Goal: Task Accomplishment & Management: Use online tool/utility

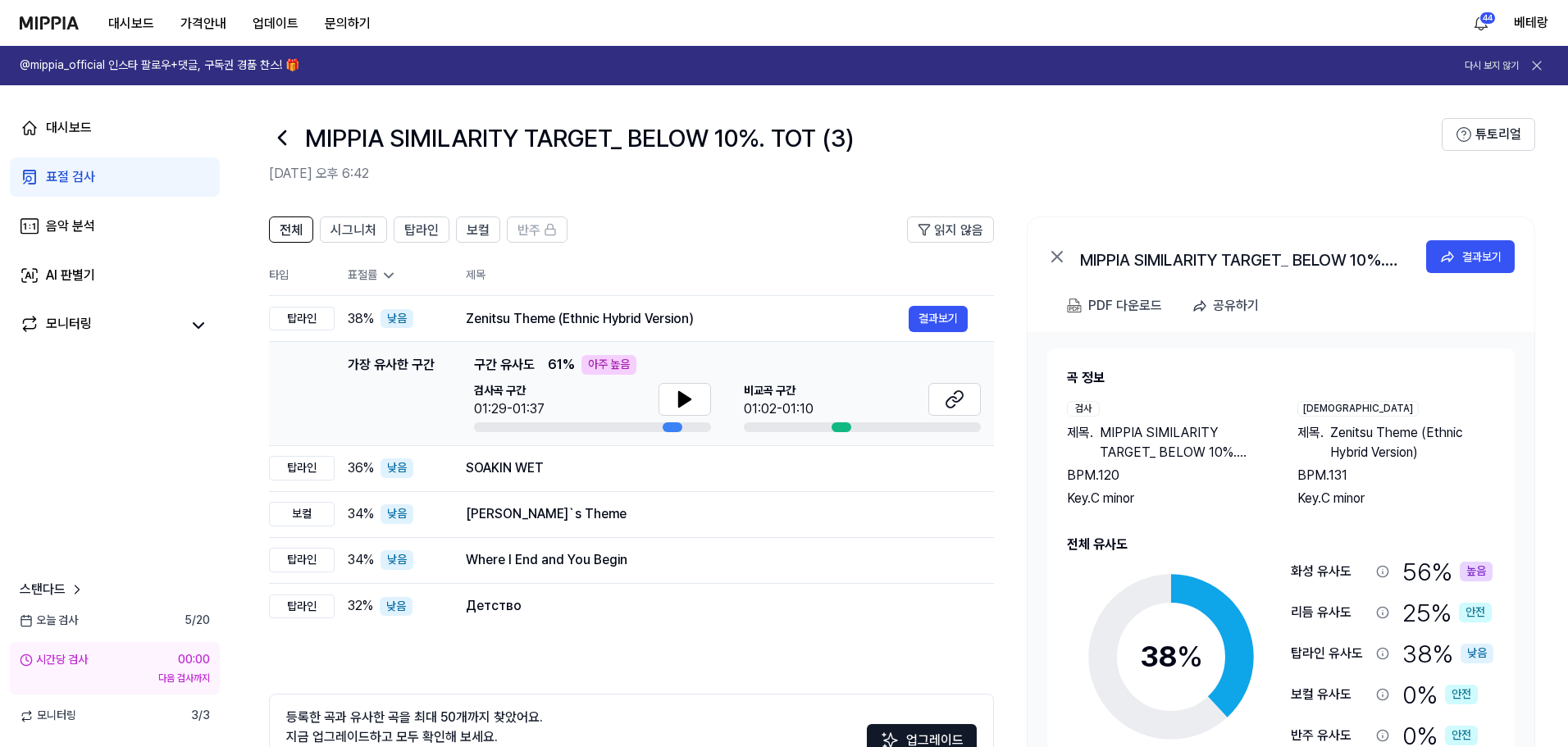
click at [66, 181] on div "표절 검사" at bounding box center [71, 176] width 50 height 19
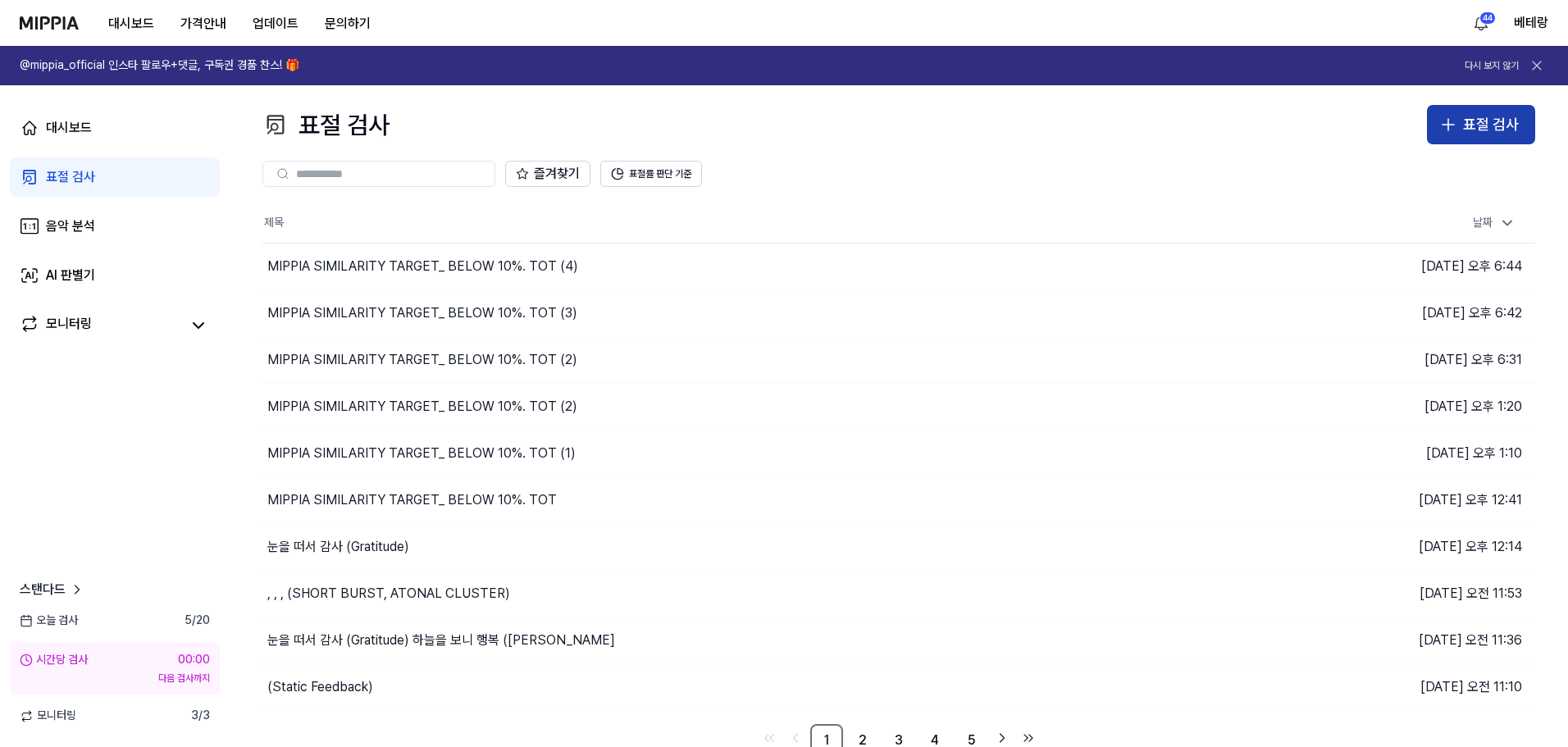
click at [1439, 124] on button "표절 검사" at bounding box center [1481, 124] width 108 height 39
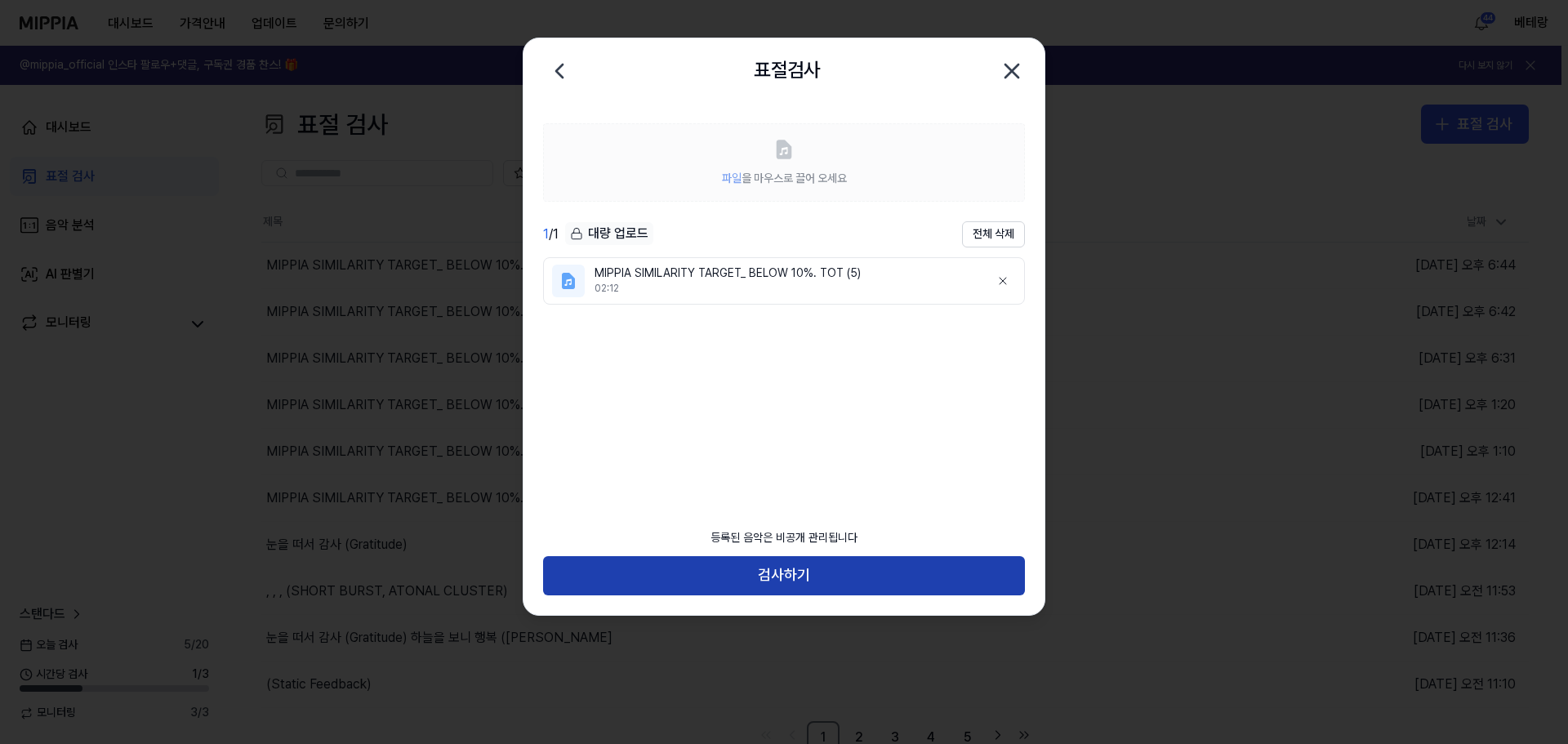
click at [785, 574] on button "검사하기" at bounding box center [784, 576] width 482 height 39
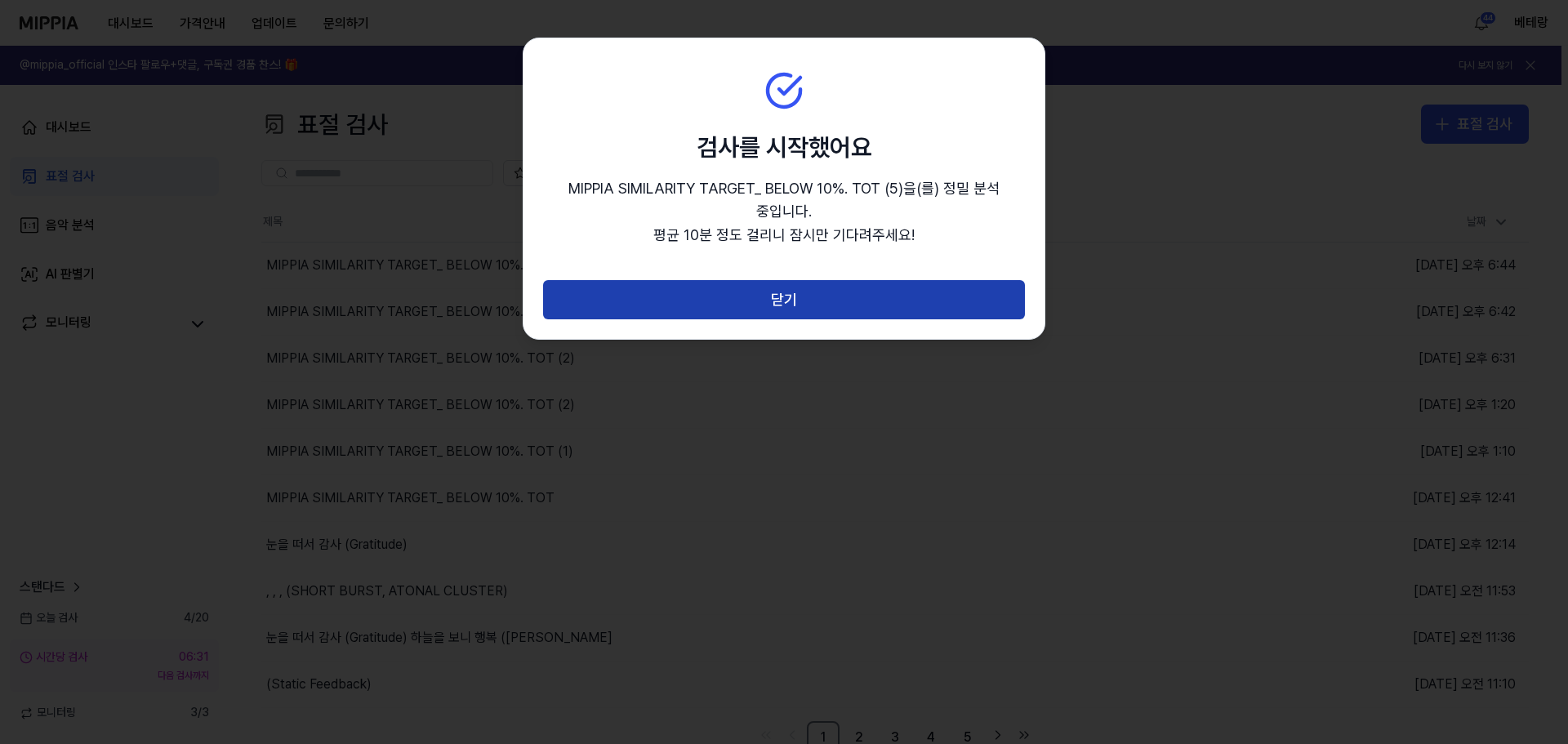
click at [771, 300] on button "닫기" at bounding box center [784, 300] width 482 height 39
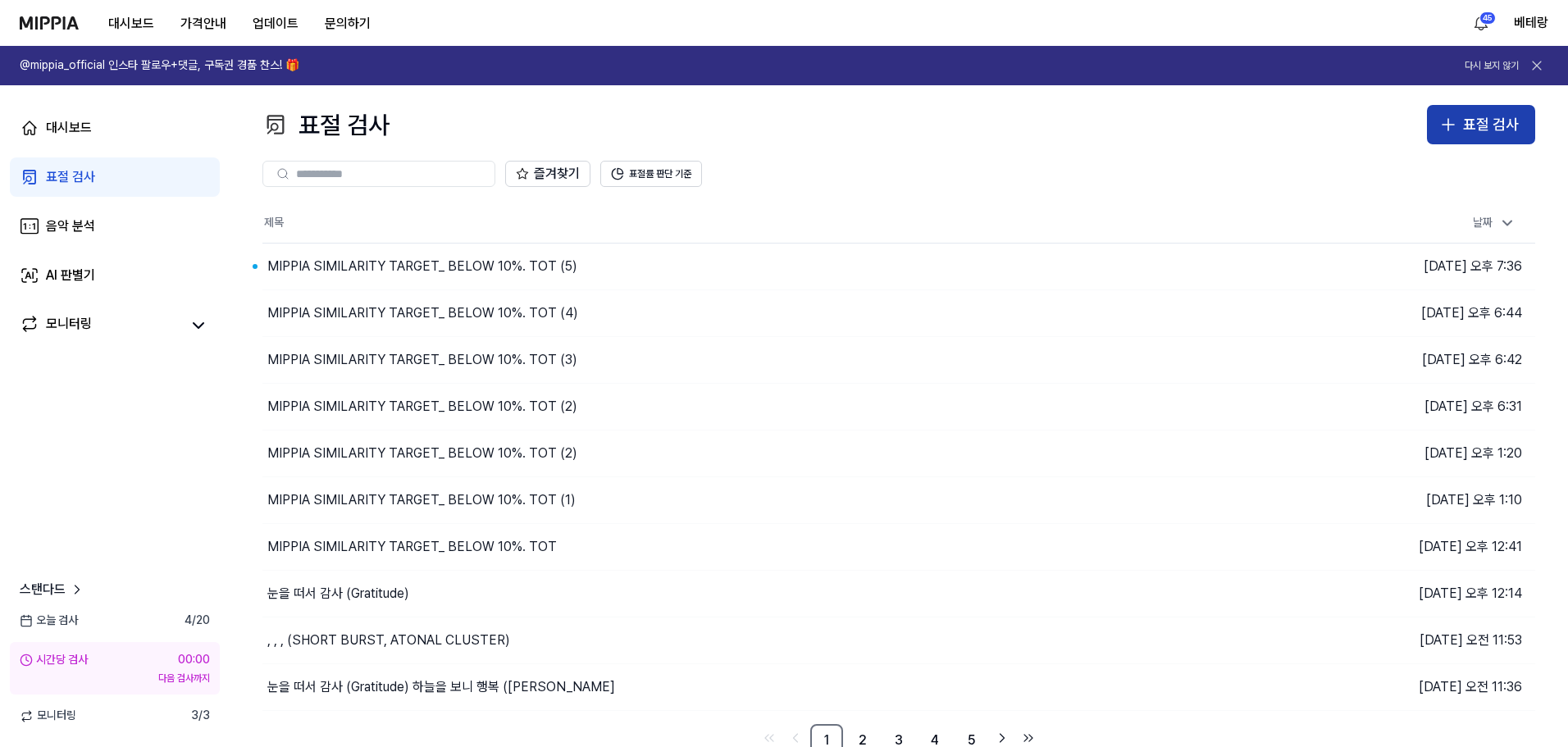
click at [1450, 121] on icon "button" at bounding box center [1448, 124] width 19 height 19
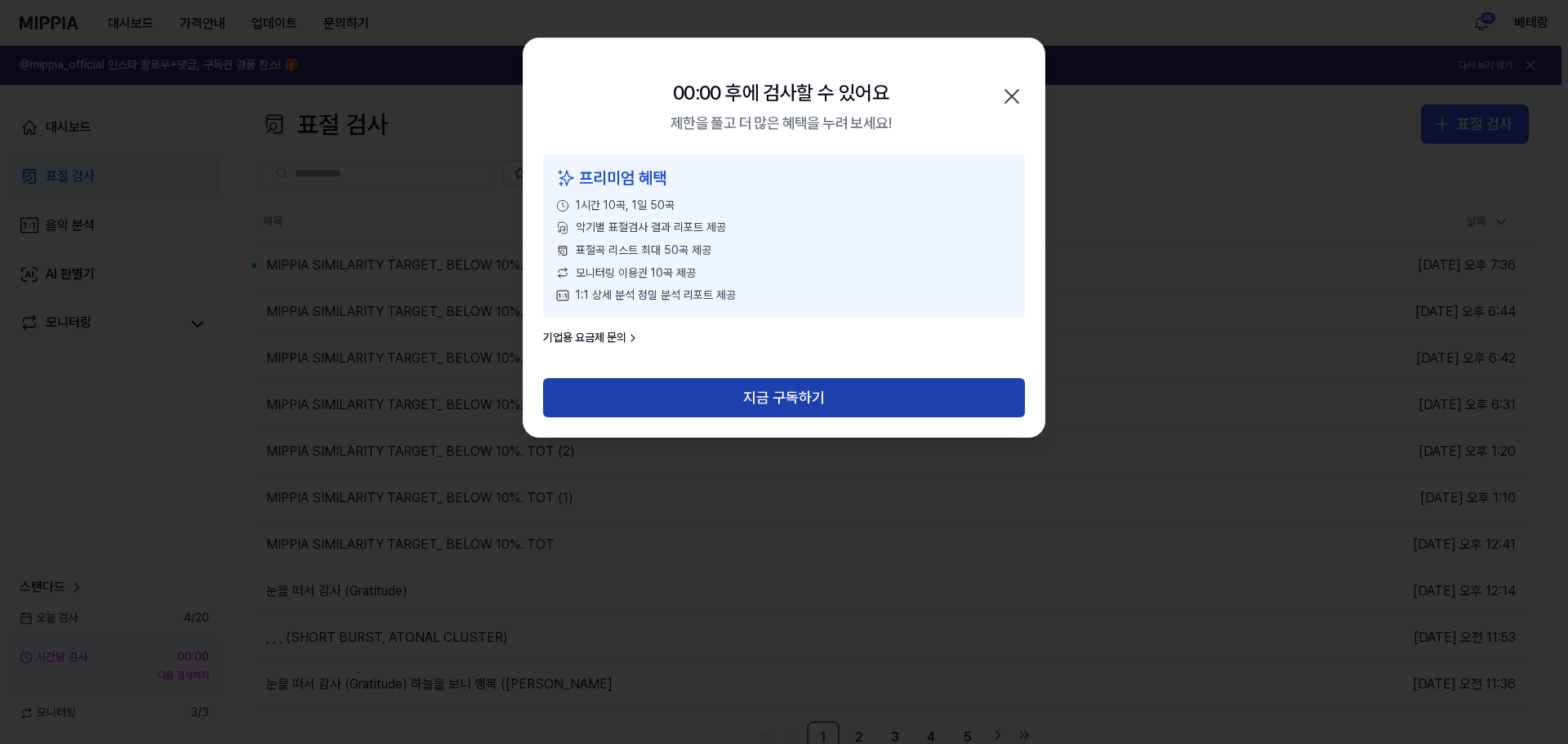
click at [780, 398] on button "지금 구독하기" at bounding box center [784, 398] width 482 height 39
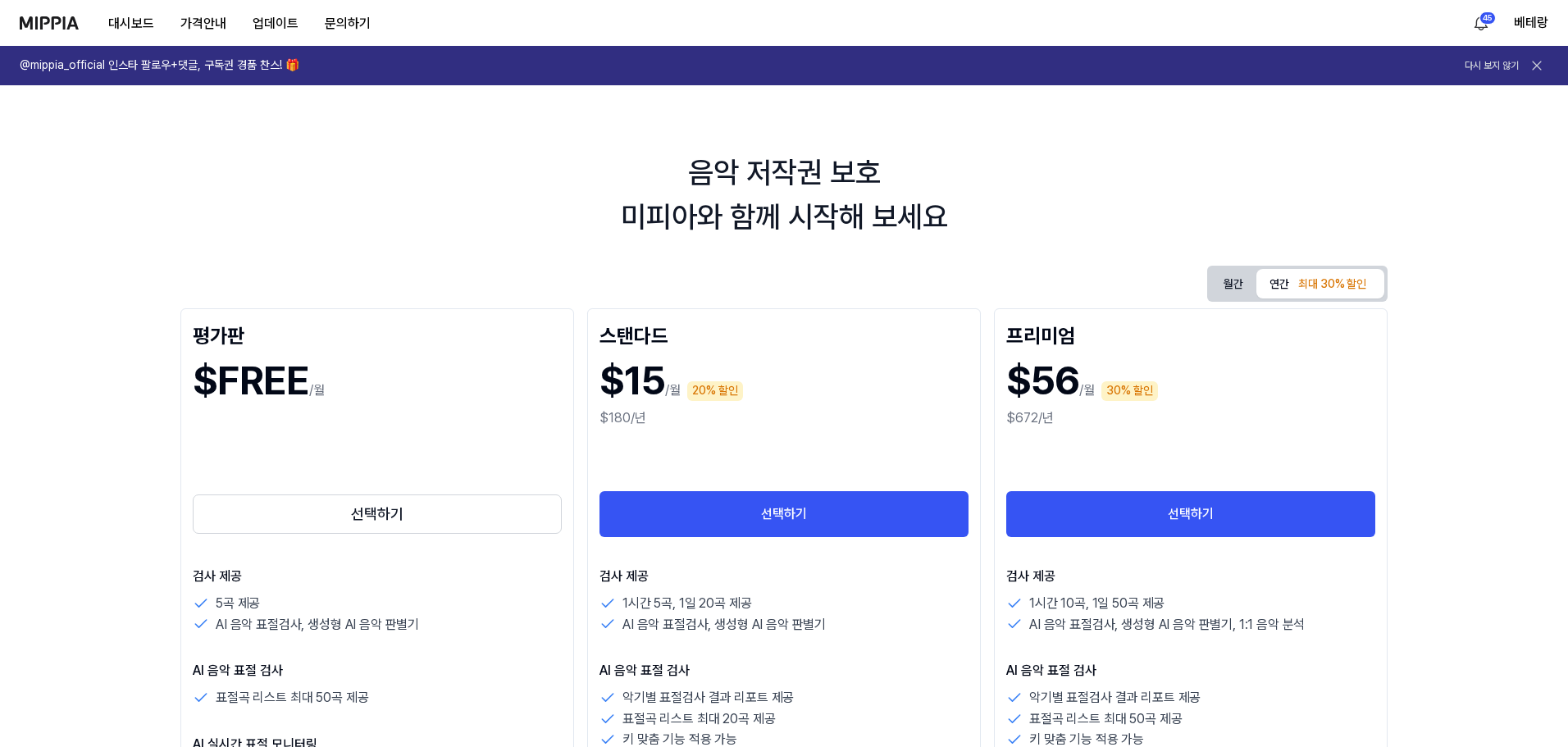
click at [36, 21] on img at bounding box center [49, 24] width 59 height 13
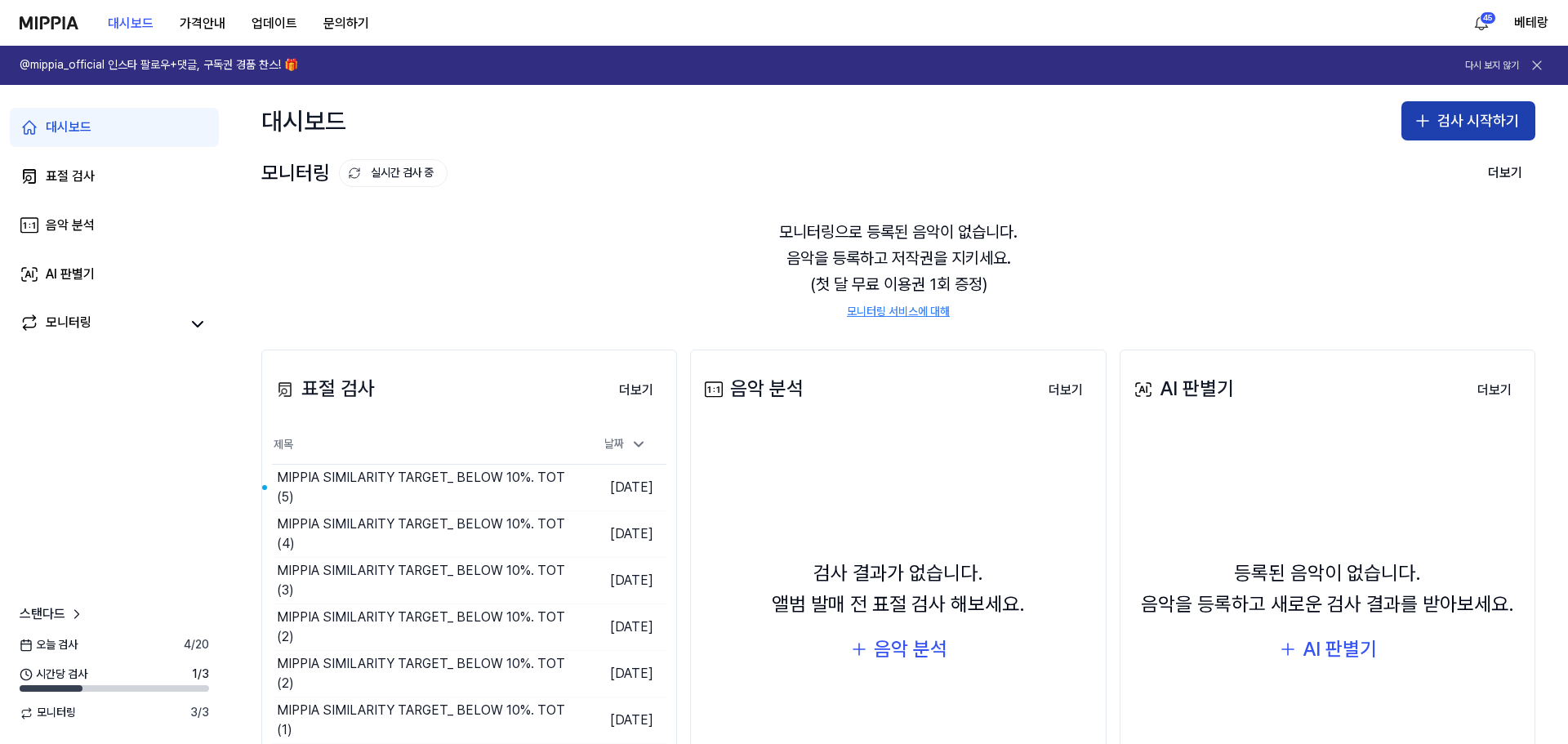
click at [1417, 121] on icon "button" at bounding box center [1422, 121] width 12 height 0
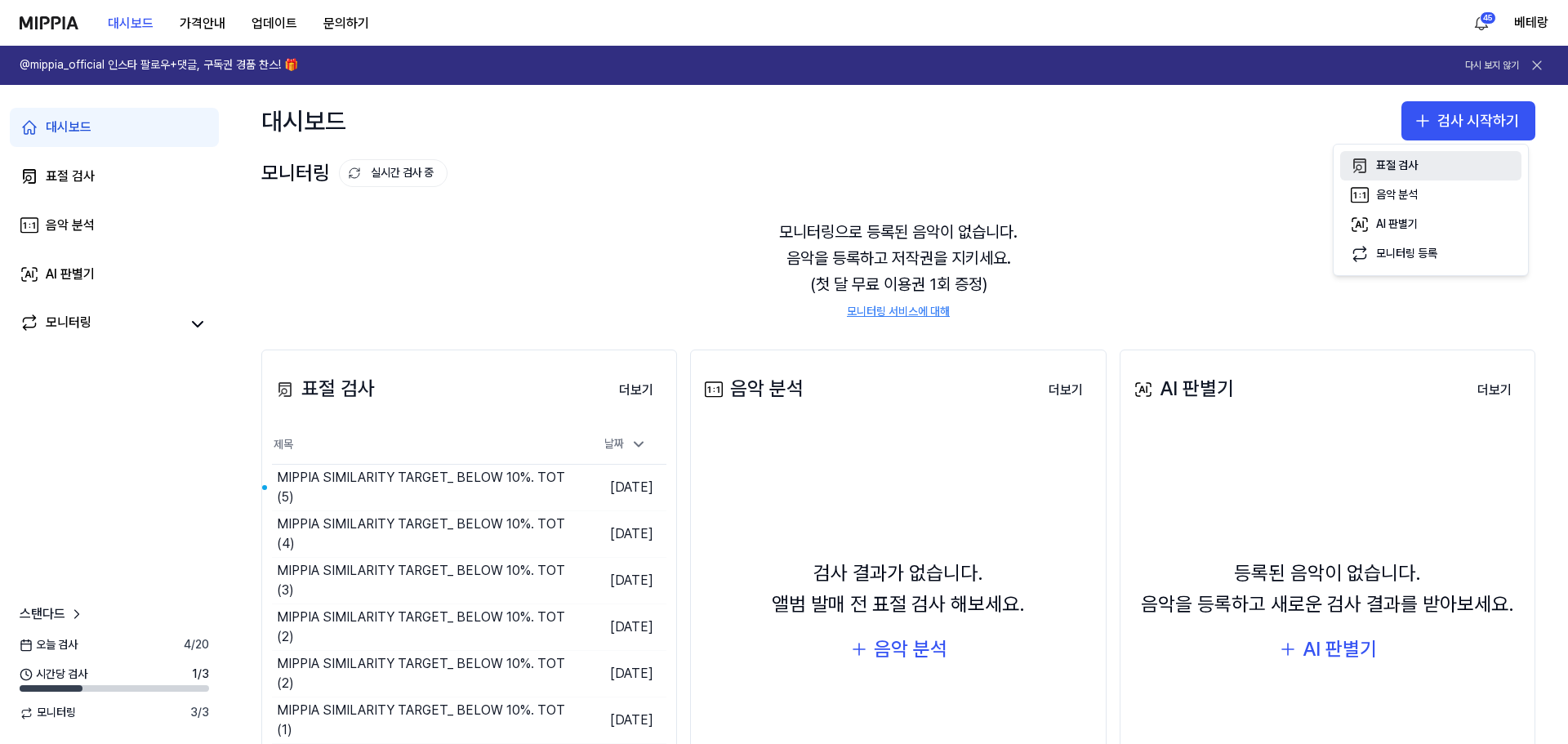
click at [1398, 167] on div "표절 검사" at bounding box center [1396, 166] width 42 height 17
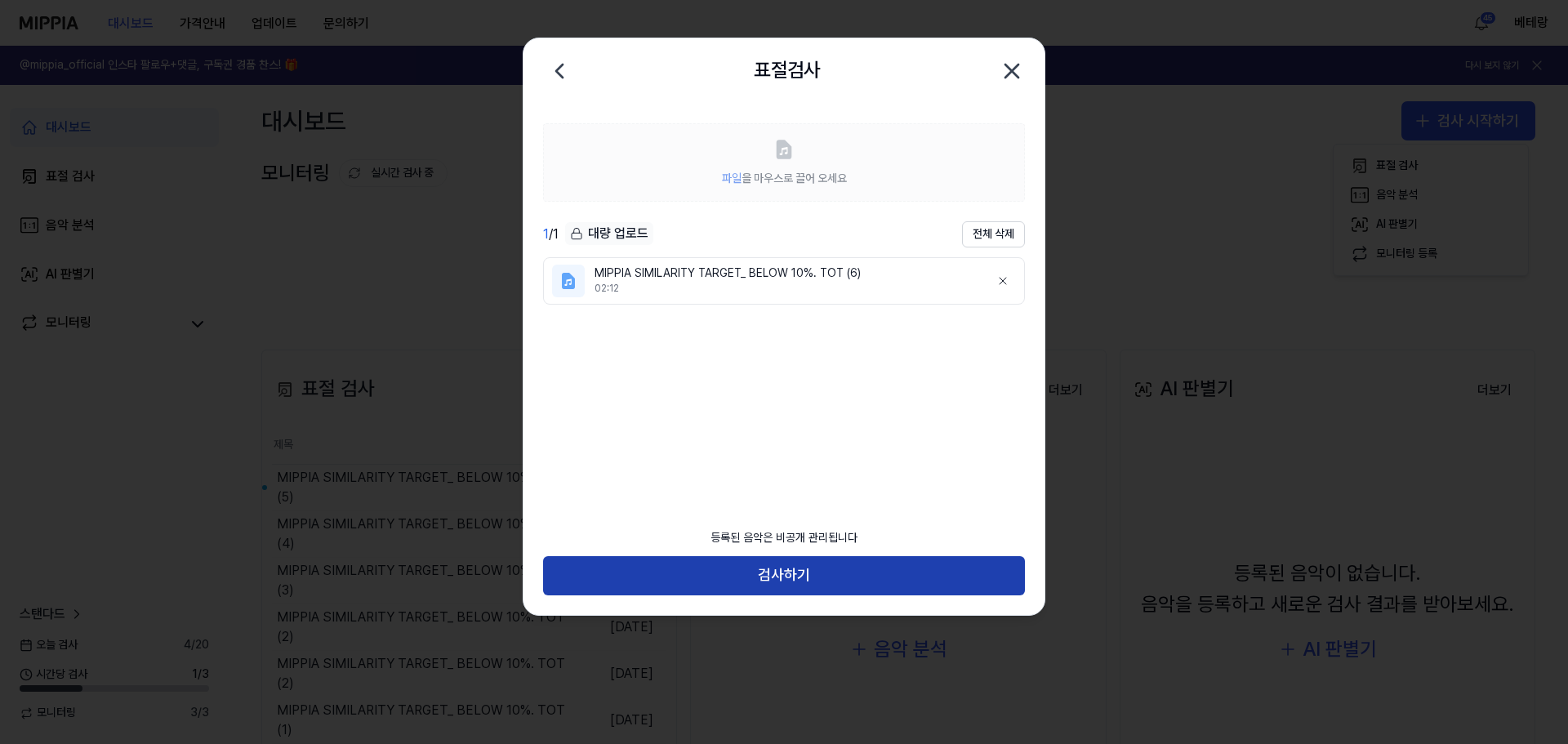
click at [792, 580] on button "검사하기" at bounding box center [784, 576] width 482 height 39
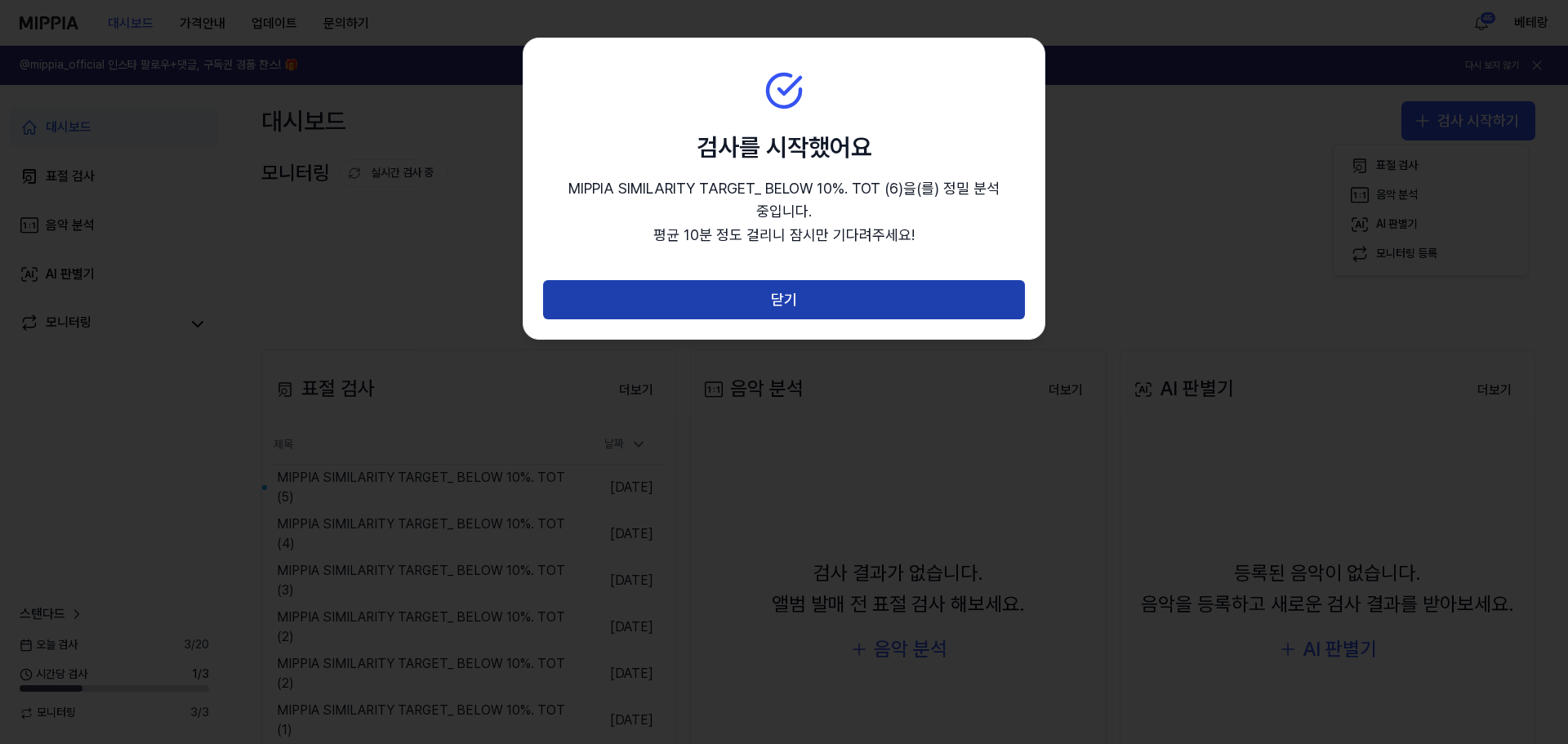
click at [775, 302] on button "닫기" at bounding box center [784, 300] width 482 height 39
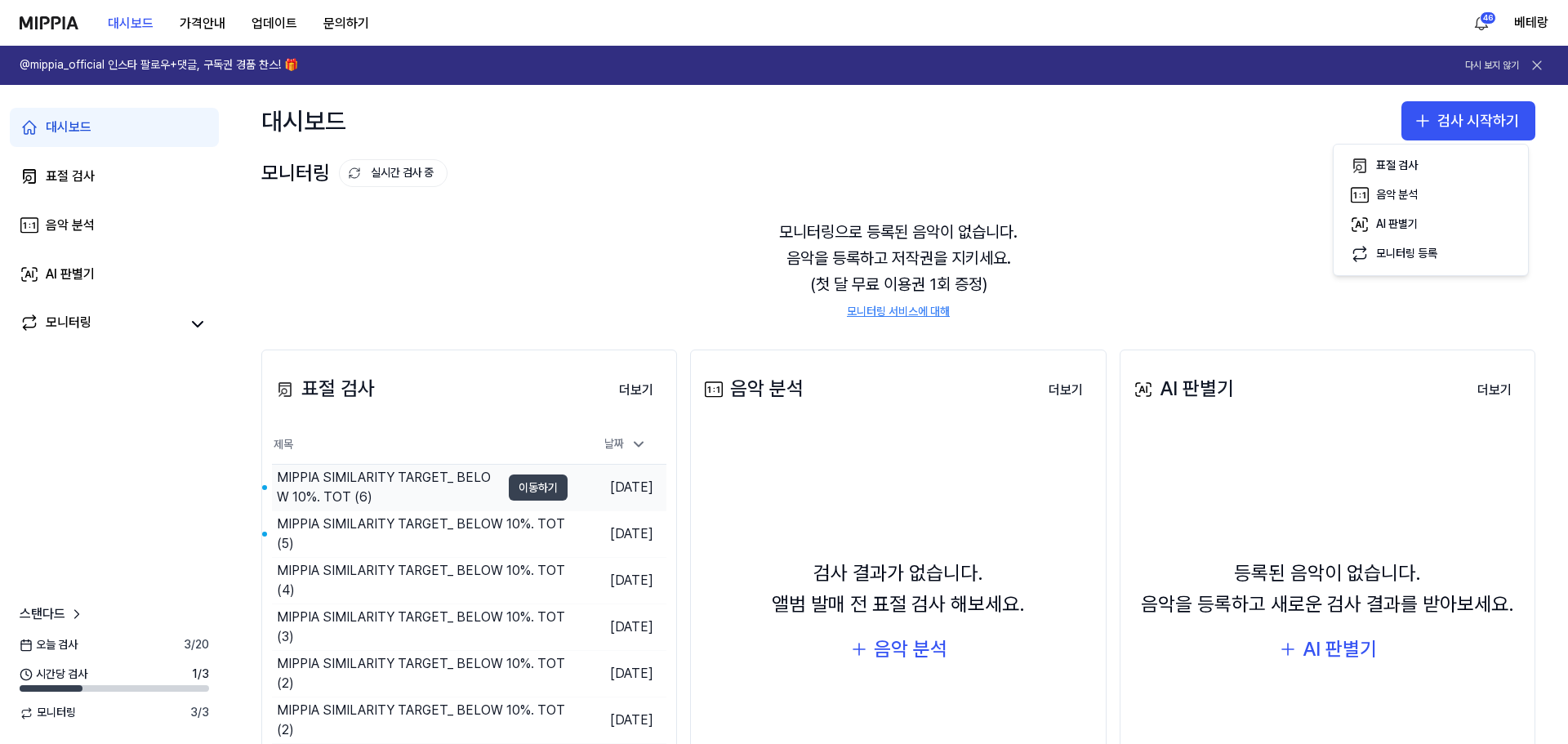
click at [534, 490] on button "이동하기" at bounding box center [538, 487] width 59 height 26
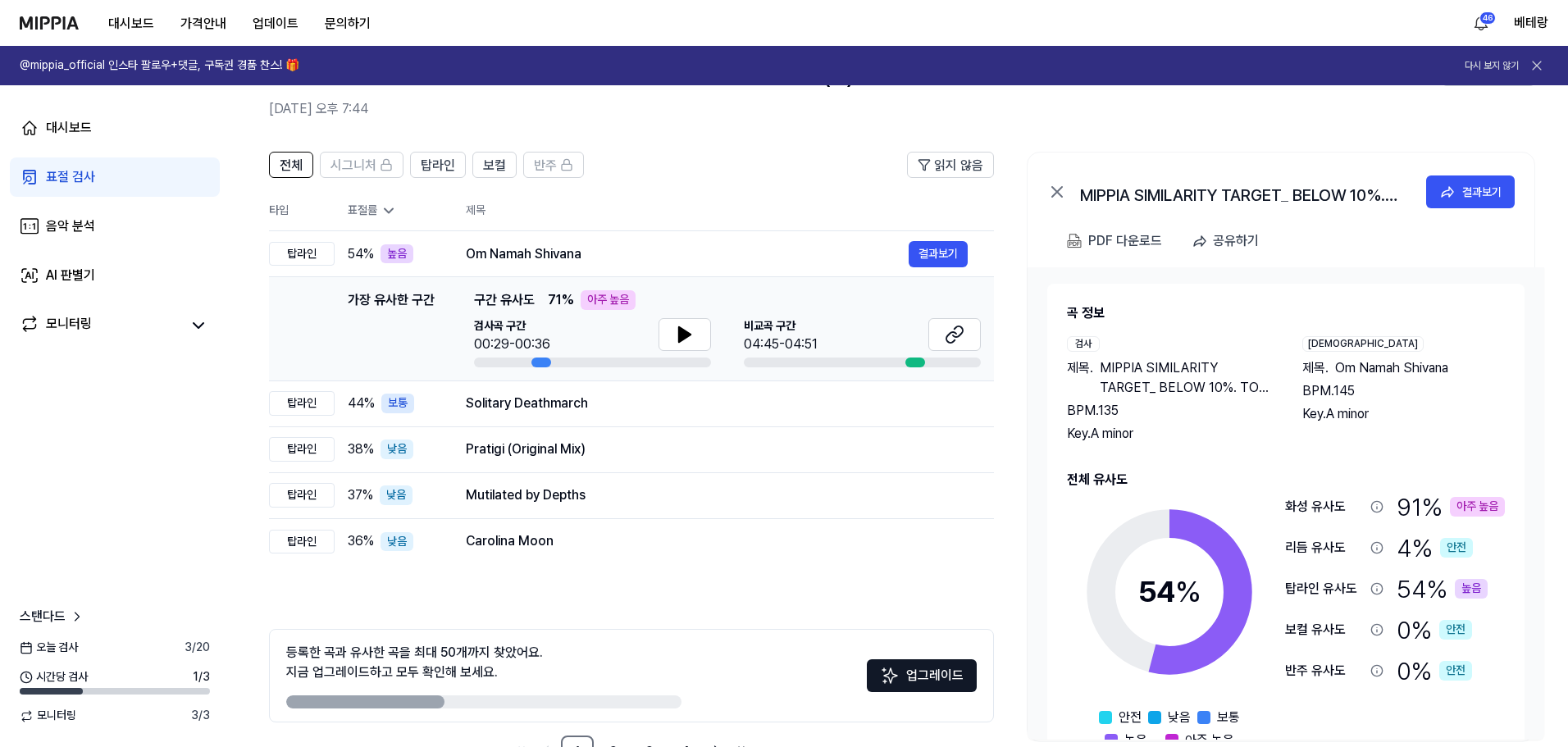
scroll to position [37, 0]
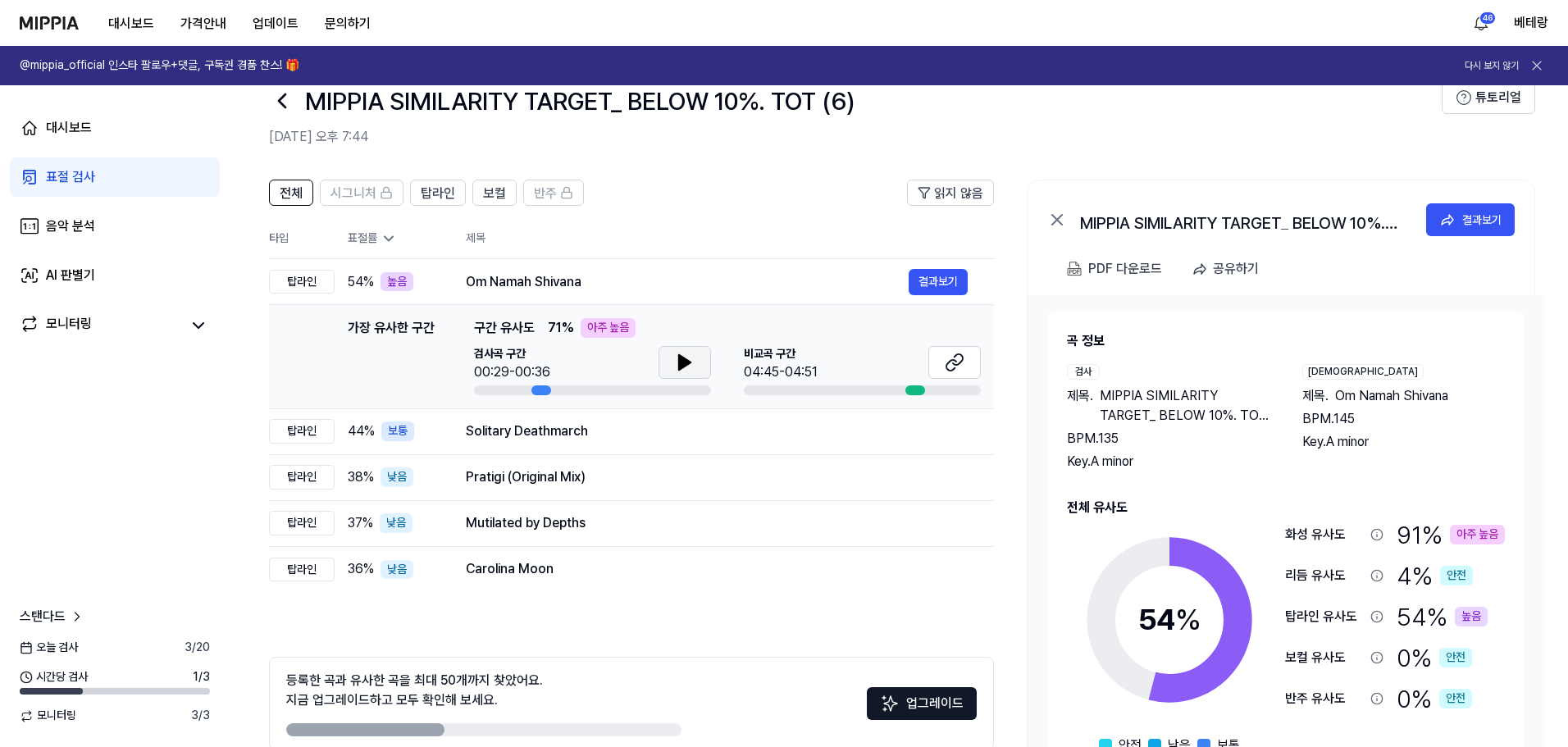
click at [689, 361] on icon at bounding box center [685, 363] width 12 height 15
click at [689, 361] on icon at bounding box center [688, 363] width 3 height 13
click at [65, 168] on div "표절 검사" at bounding box center [71, 176] width 50 height 19
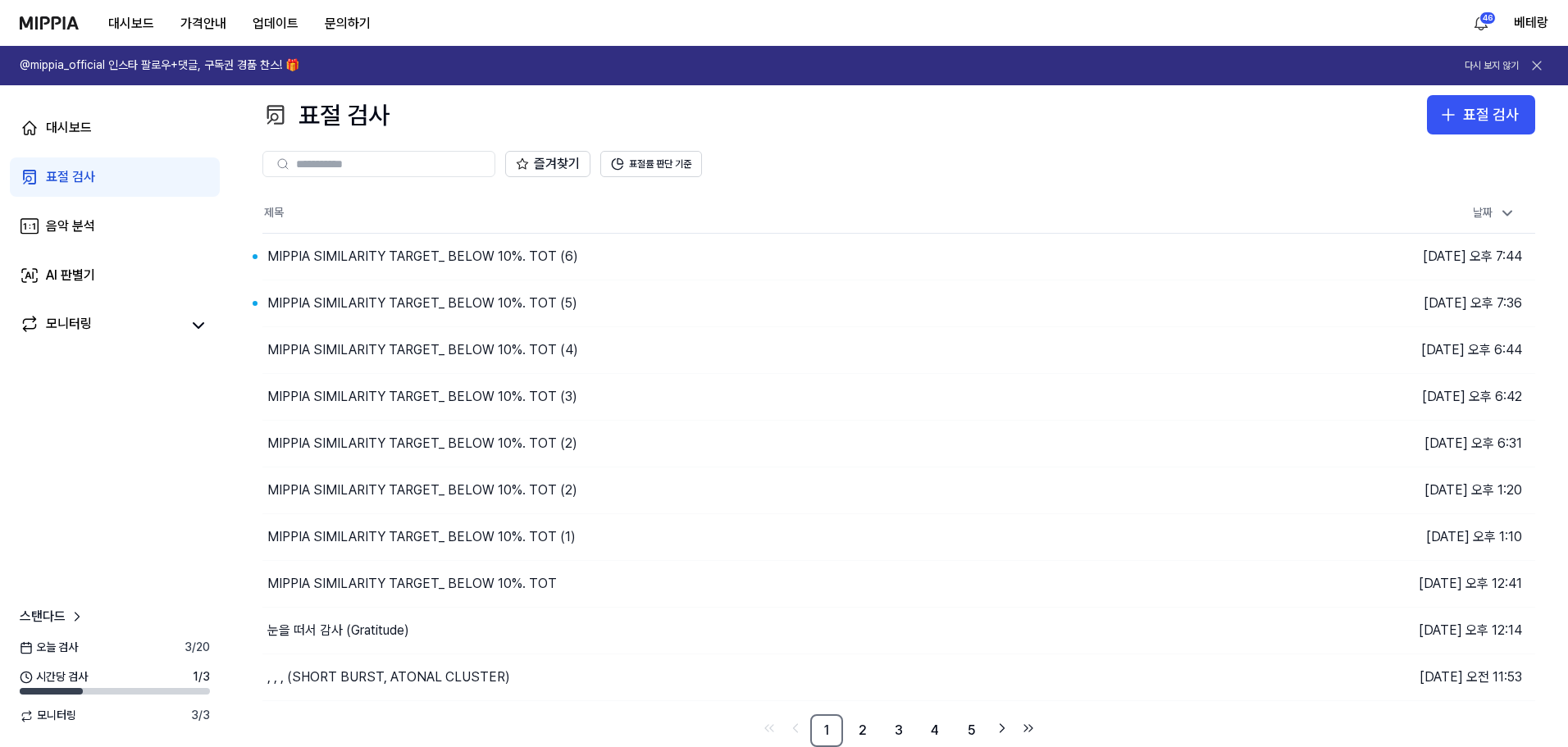
scroll to position [10, 0]
click at [1447, 108] on icon "button" at bounding box center [1448, 114] width 19 height 19
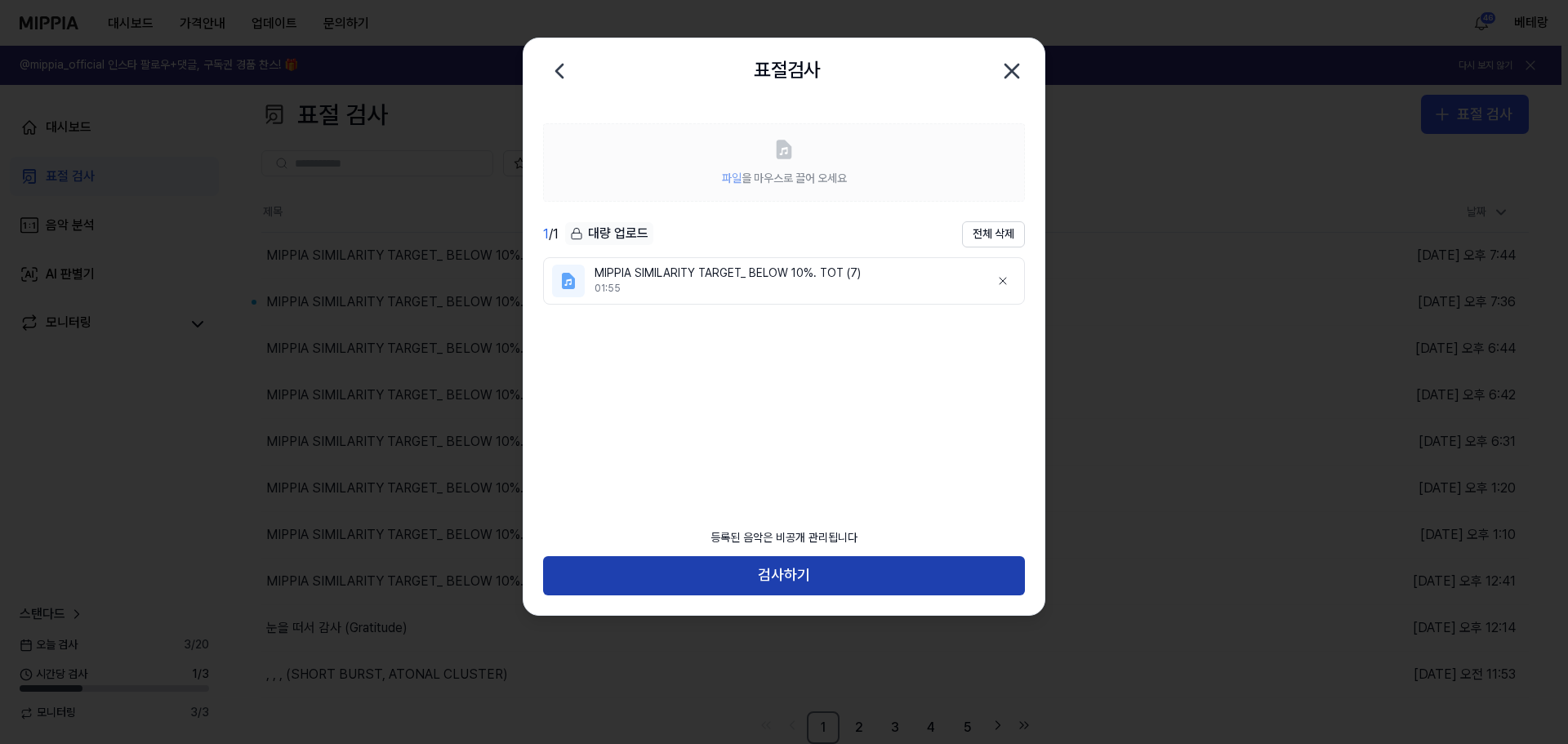
click at [784, 576] on button "검사하기" at bounding box center [784, 576] width 482 height 39
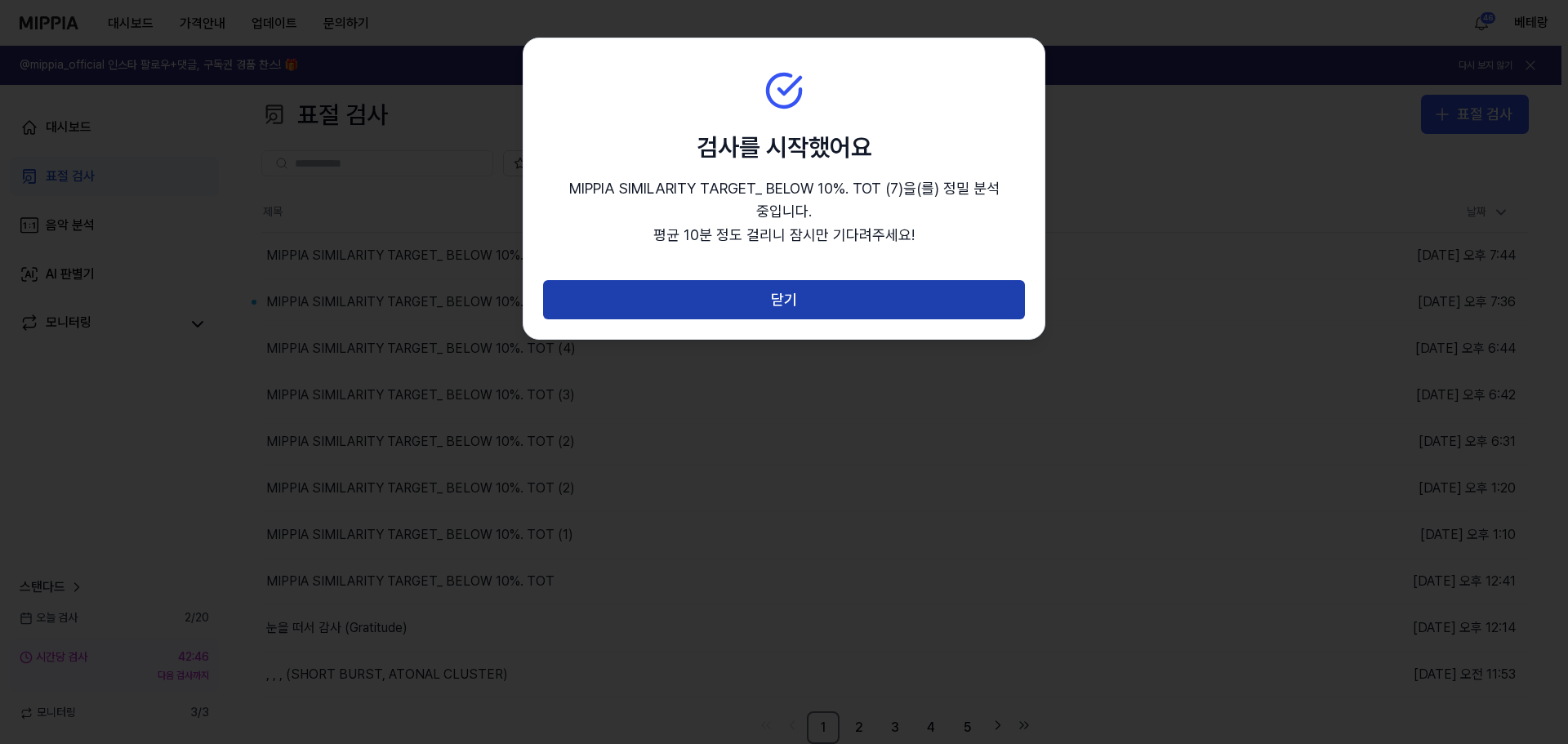
click at [782, 300] on button "닫기" at bounding box center [784, 300] width 482 height 39
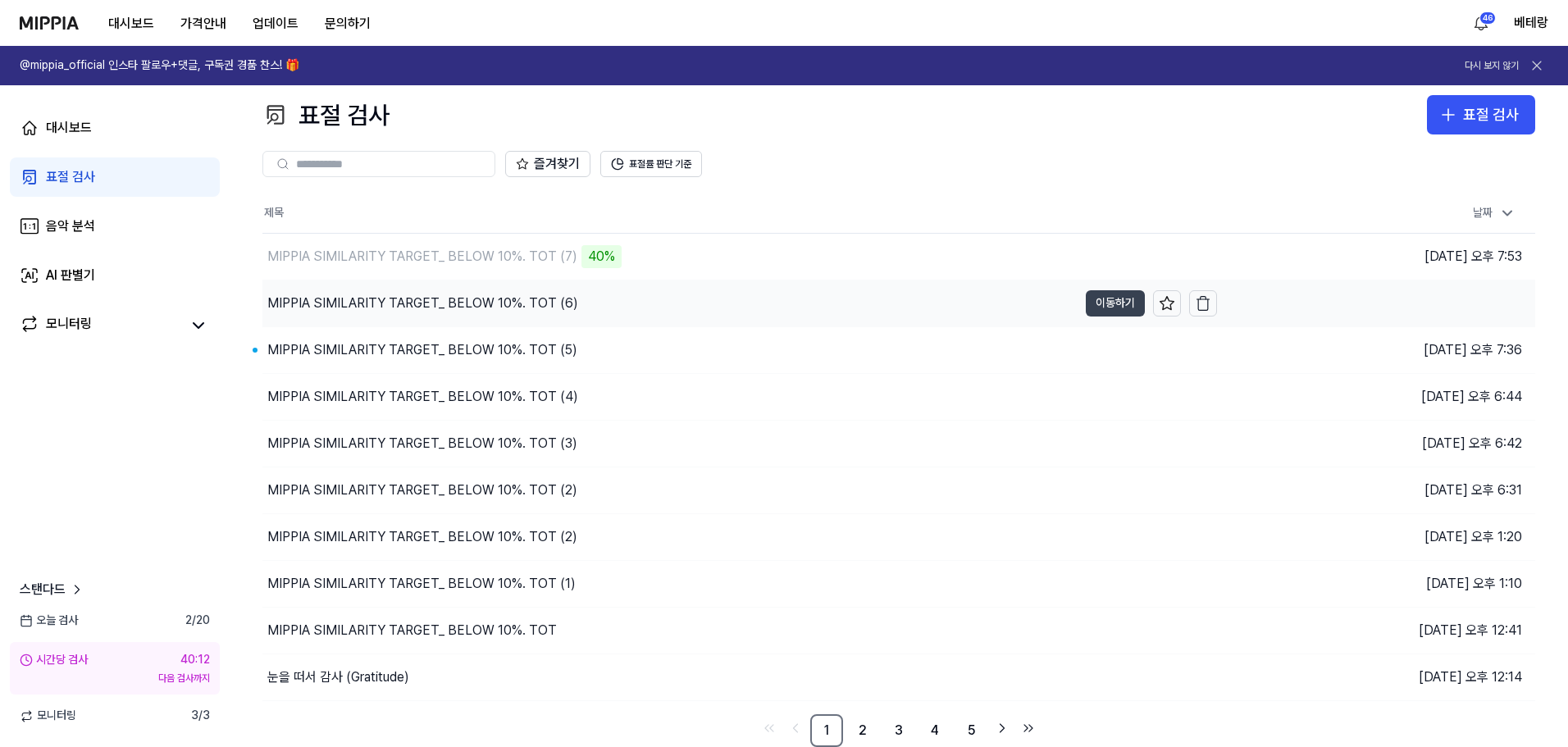
click at [1111, 298] on button "이동하기" at bounding box center [1115, 302] width 59 height 26
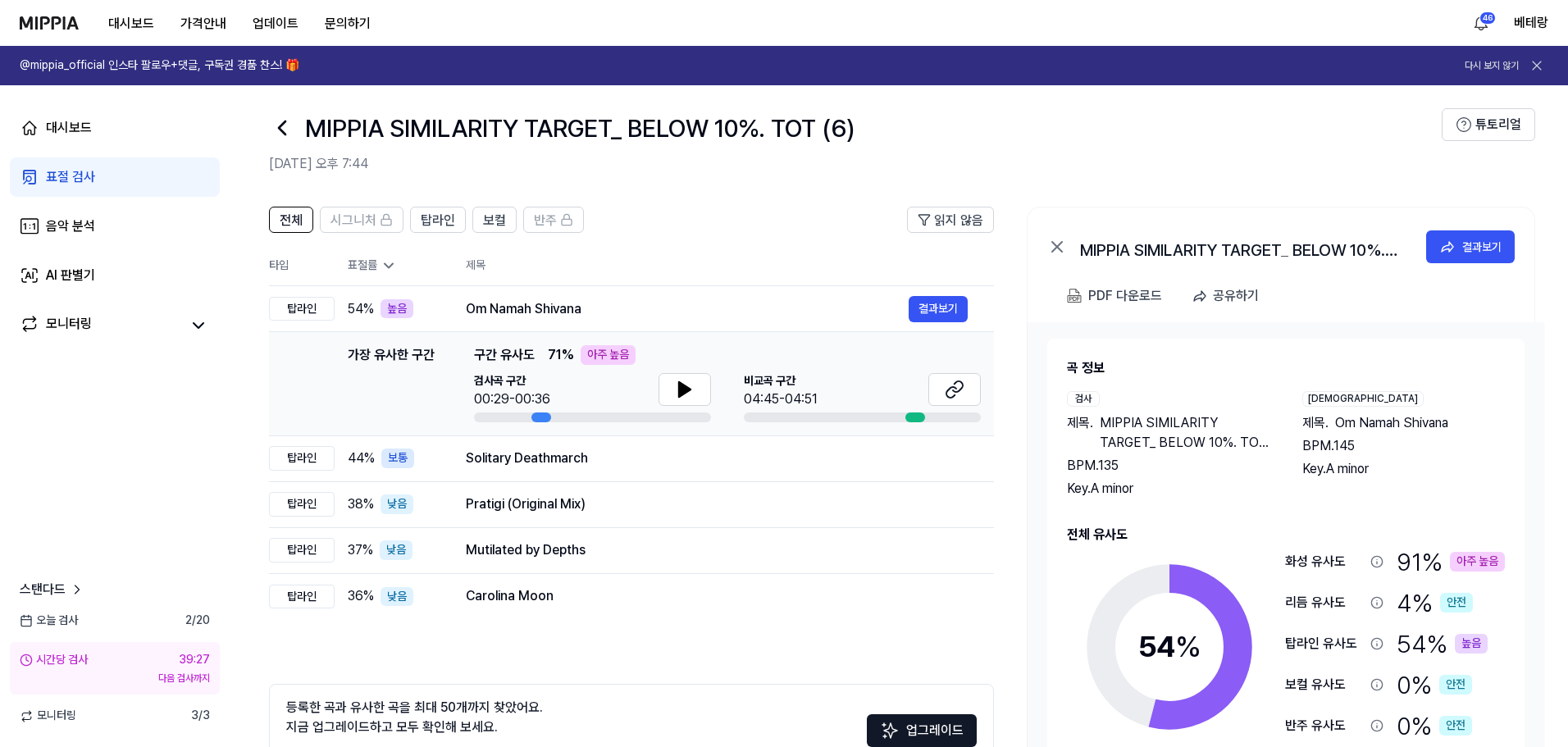
click at [71, 178] on div "표절 검사" at bounding box center [71, 176] width 50 height 19
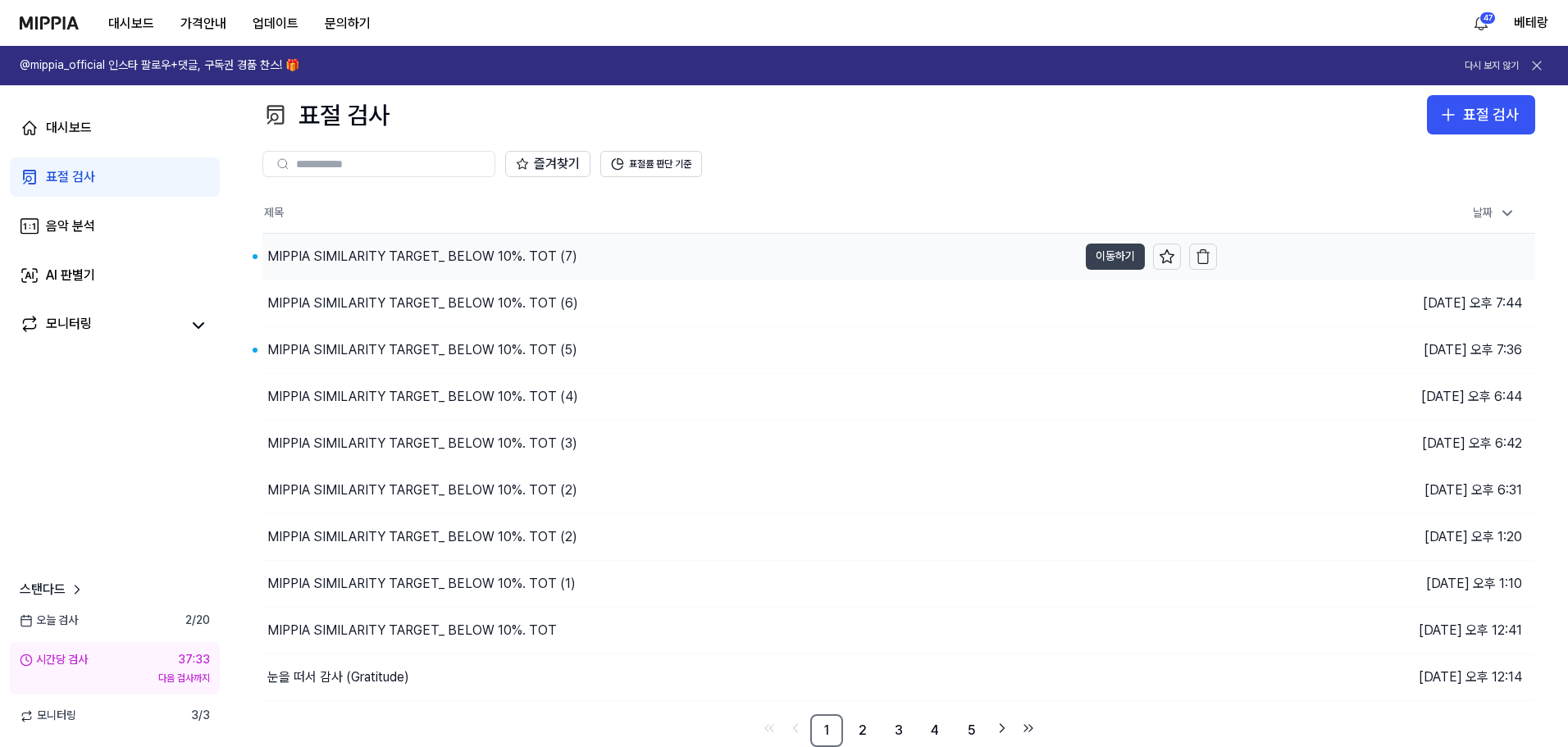
click at [1117, 266] on button "이동하기" at bounding box center [1115, 256] width 59 height 26
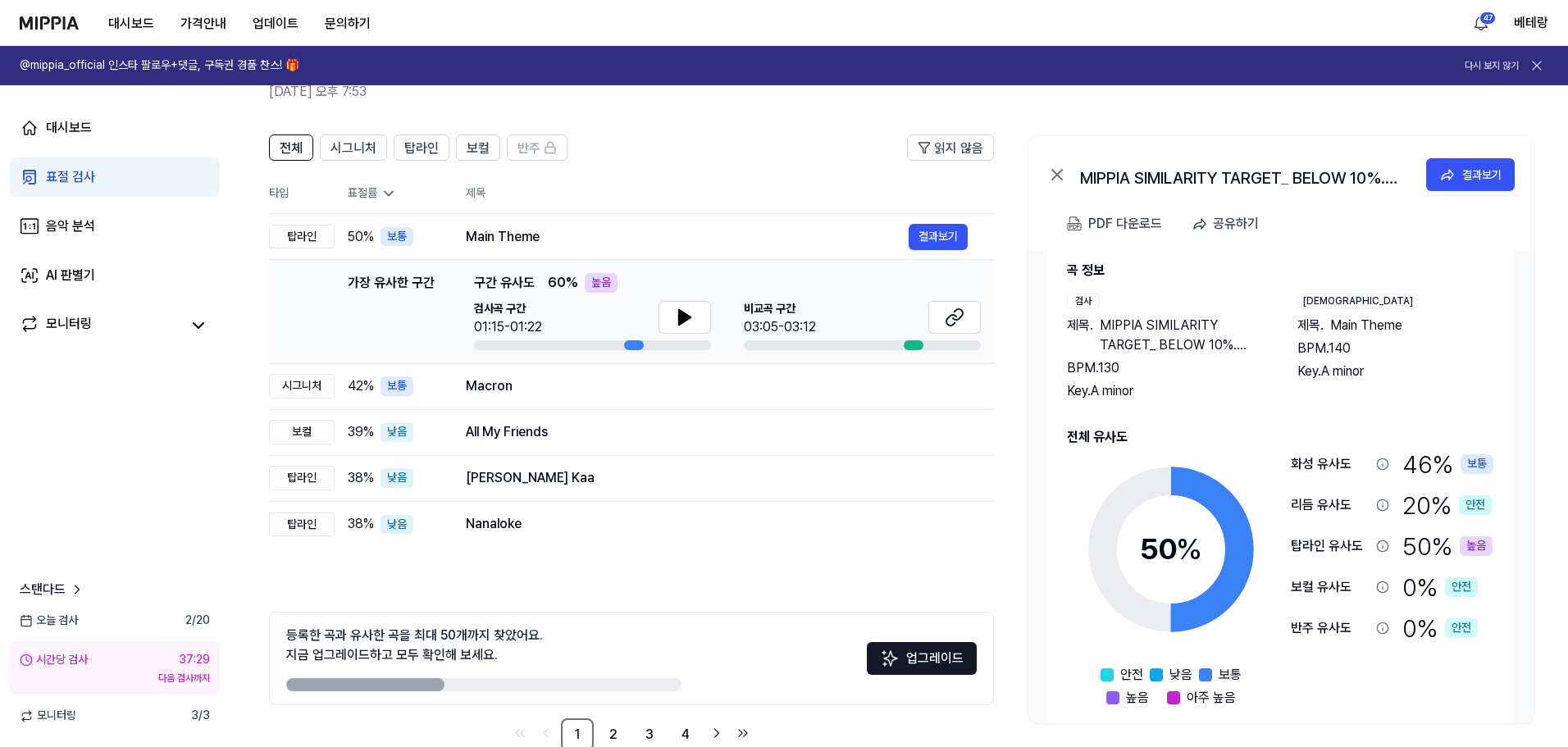
scroll to position [47, 0]
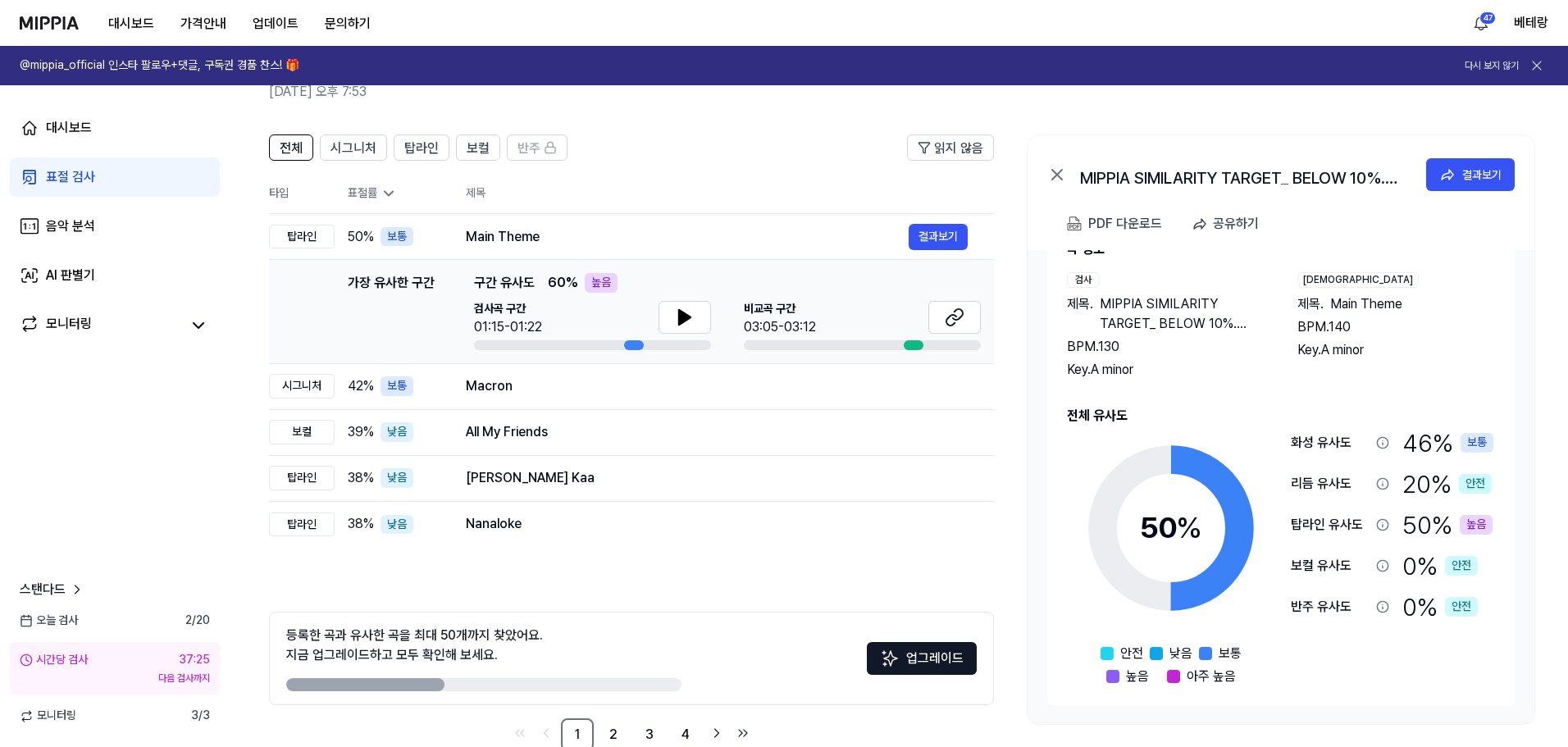
drag, startPoint x: 45, startPoint y: 1, endPoint x: 871, endPoint y: 134, distance: 836.6
click at [871, 134] on div "전체 시그니처 탑라인 보컬 반주 읽지 않음 전체 시그니처 탑라인 보컬 반주 타입 표절률 제목 표절률 읽지 않음 탑라인 50 % 보통 Main …" at bounding box center [898, 451] width 1339 height 665
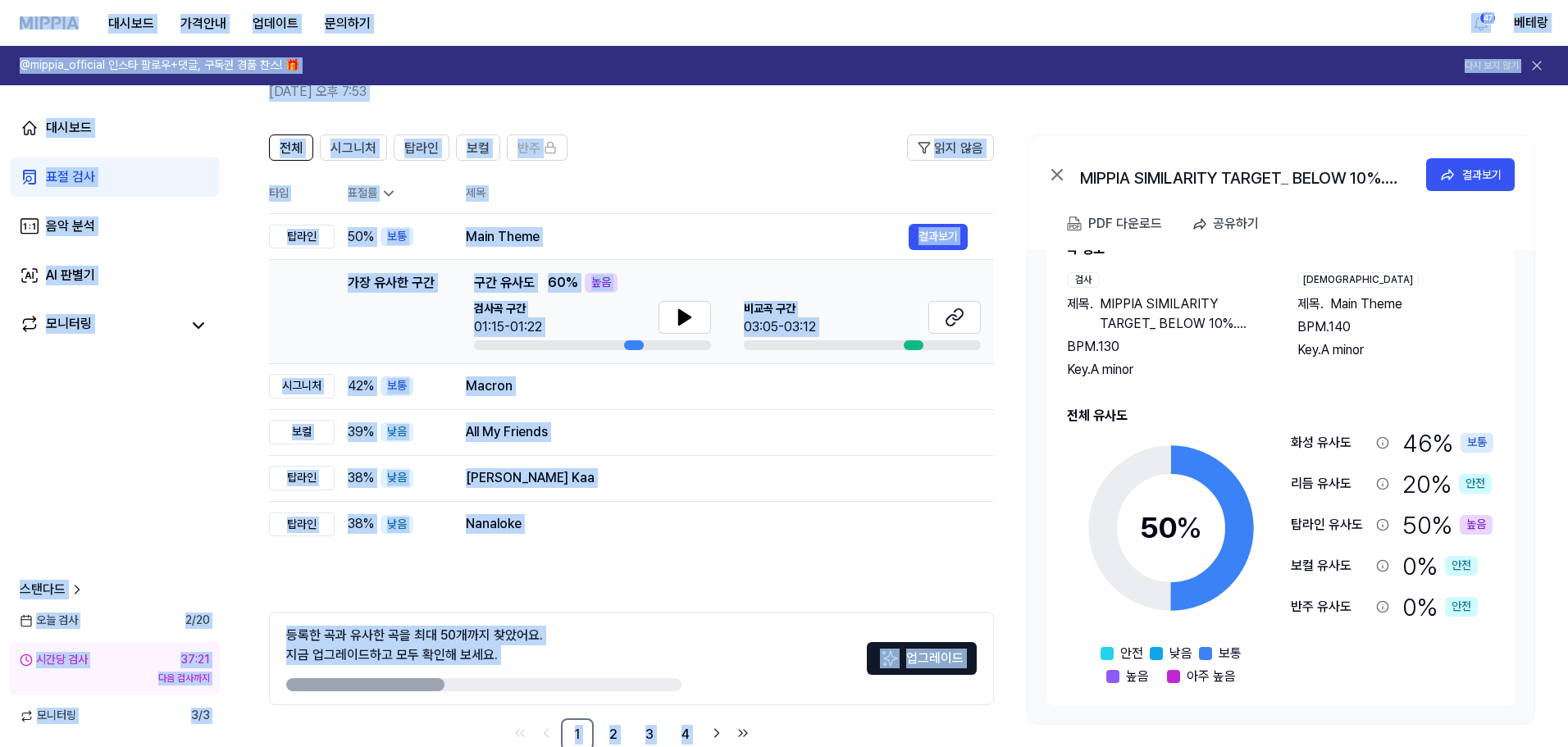
drag, startPoint x: 17, startPoint y: 22, endPoint x: 1040, endPoint y: 148, distance: 1030.7
click at [1044, 166] on div "대시보드 가격안내 업데이트 문의하기 47 베테랑 @mippia_official 인스타 팔로우+댓글, 구독권 경품 찬스! 🎁 다시 보지 않기 대…" at bounding box center [784, 291] width 1568 height 747
click at [1049, 134] on div "MIPPIA SIMILARITY TARGET_ BELOW 10%. TOT (7) 결과보기 PDF 다운로드 공유하기 곡 정보 검사 제목 . MI…" at bounding box center [1281, 429] width 508 height 591
click at [902, 24] on div "대시보드 가격안내 업데이트 문의하기 47 베테랑" at bounding box center [783, 23] width 1529 height 45
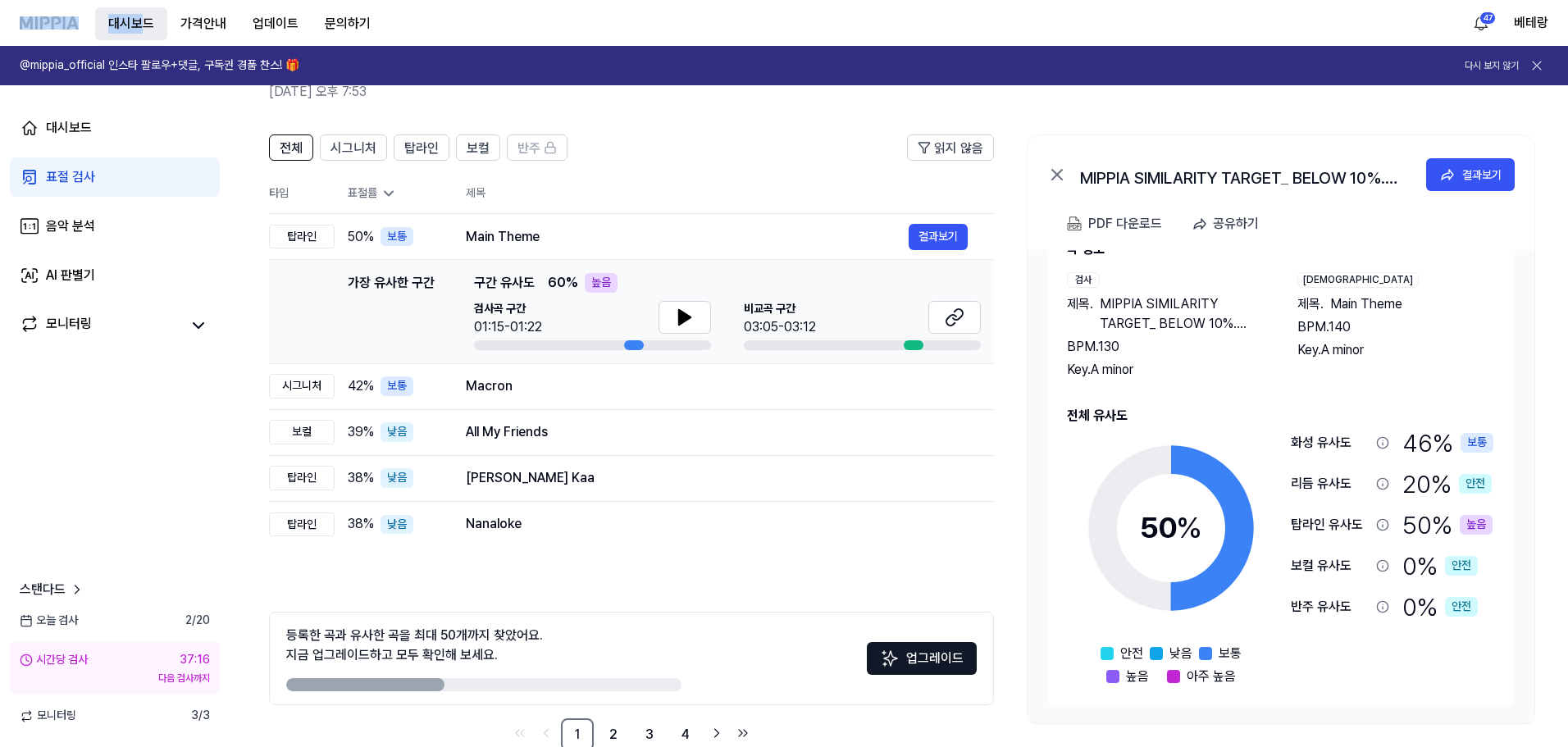
drag, startPoint x: 15, startPoint y: 30, endPoint x: 137, endPoint y: 39, distance: 122.3
click at [137, 39] on nav "대시보드 가격안내 업데이트 문의하기 47 베테랑" at bounding box center [784, 23] width 1568 height 46
click at [29, 99] on div "대시보드 표절 검사 음악 분석 AI 판별기 모니터링" at bounding box center [114, 226] width 229 height 282
click at [61, 172] on div "표절 검사" at bounding box center [71, 176] width 50 height 19
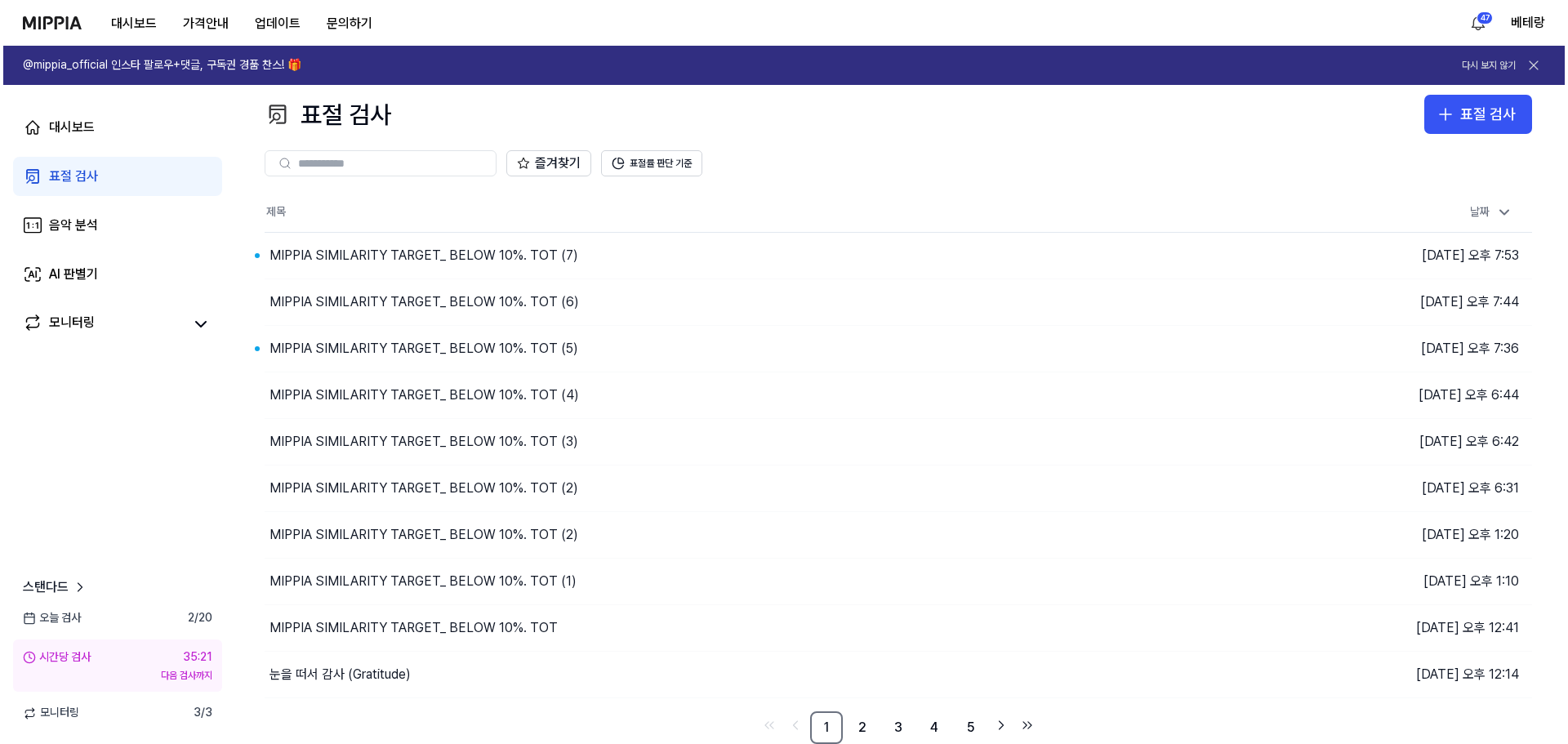
scroll to position [10, 0]
click at [1444, 114] on icon "button" at bounding box center [1442, 114] width 19 height 19
